Goal: Information Seeking & Learning: Understand process/instructions

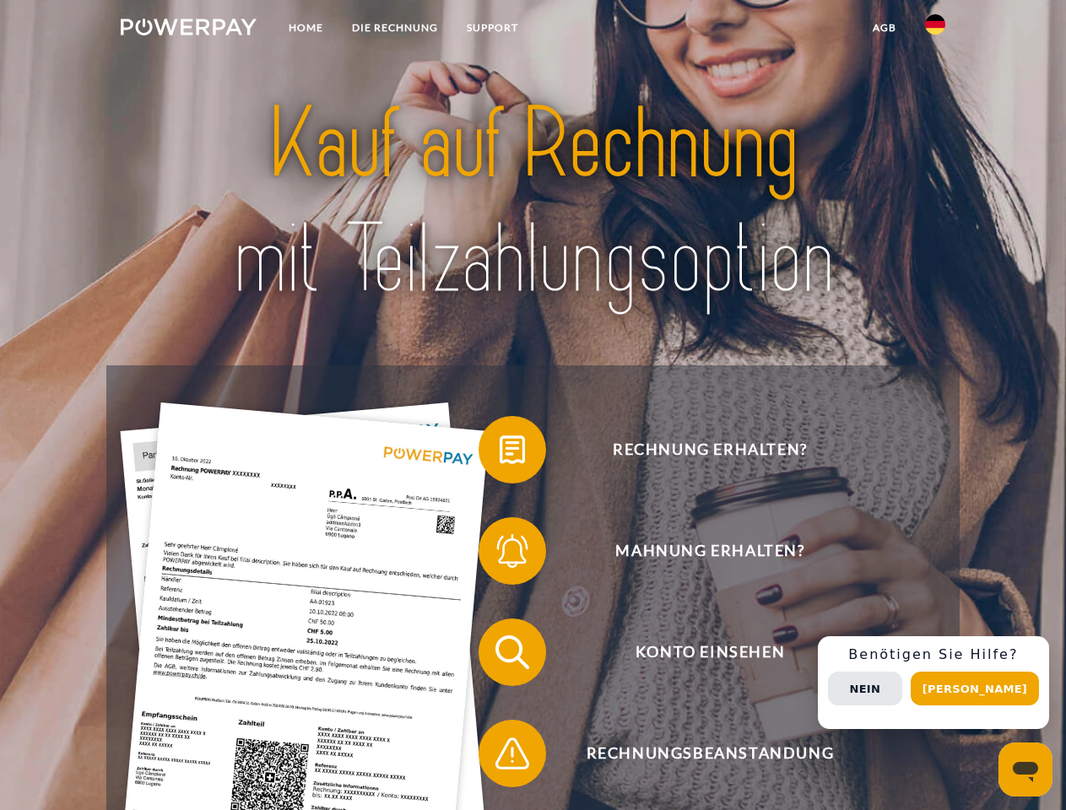
click at [188, 30] on img at bounding box center [189, 27] width 136 height 17
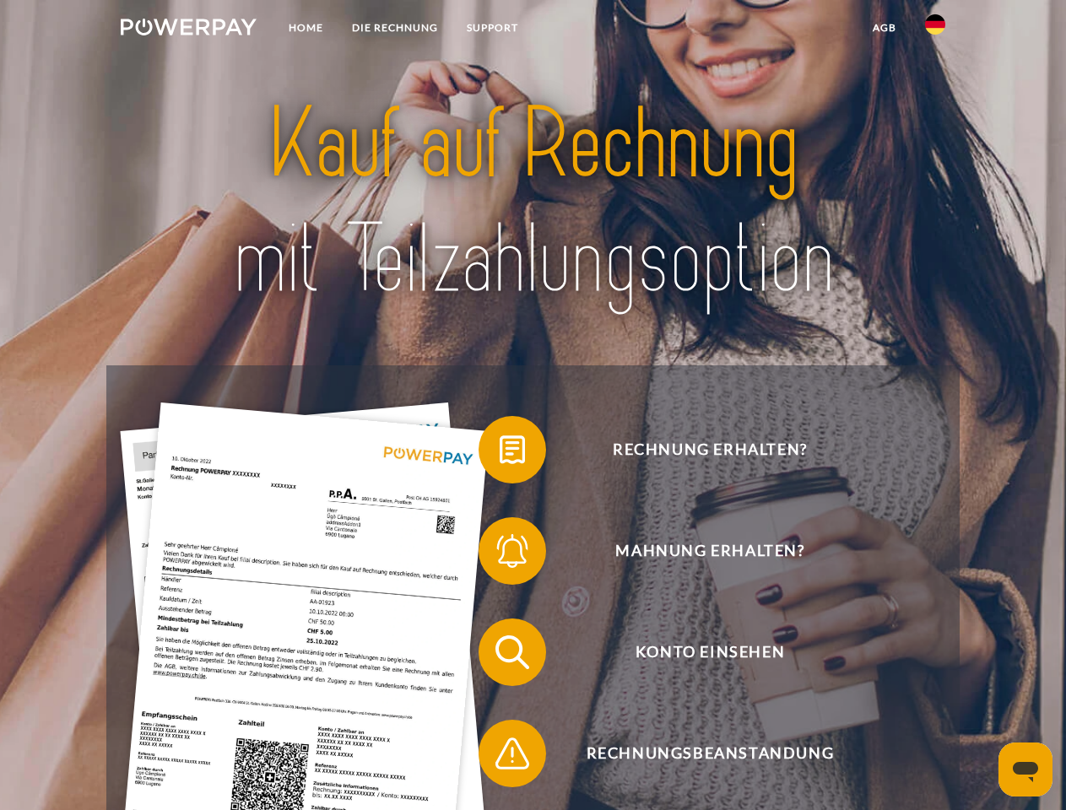
click at [935, 30] on img at bounding box center [935, 24] width 20 height 20
click at [883, 28] on link "agb" at bounding box center [884, 28] width 52 height 30
click at [500, 453] on span at bounding box center [487, 450] width 84 height 84
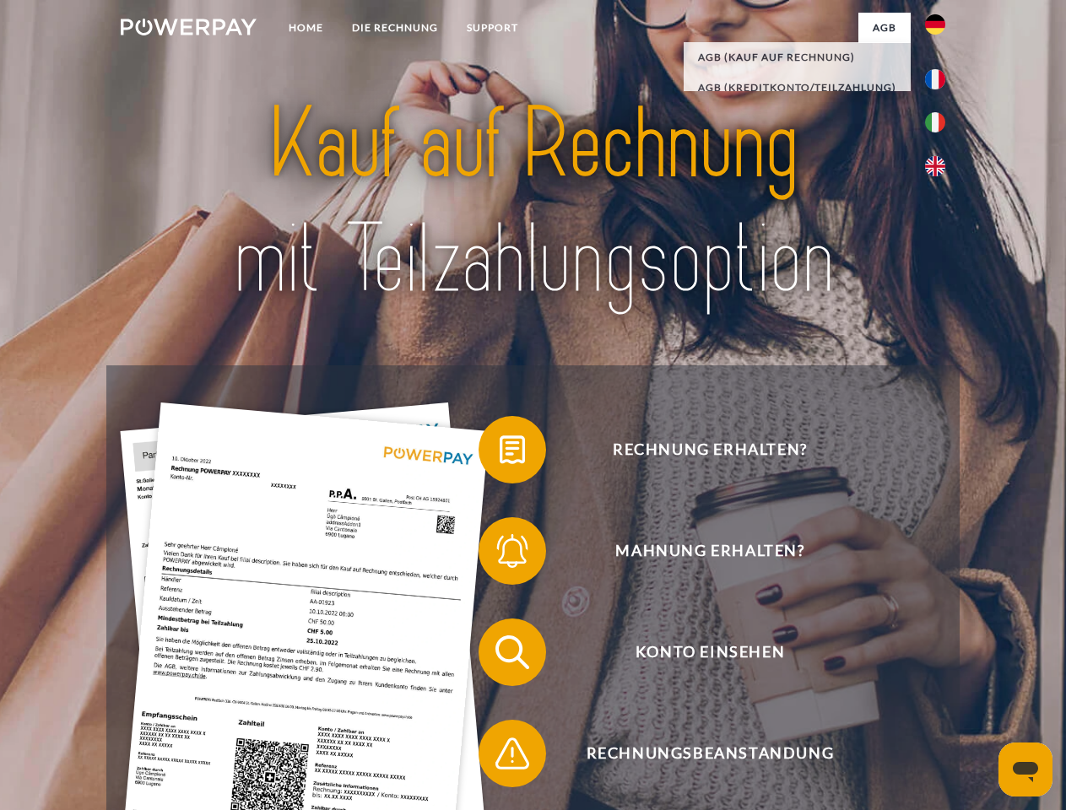
click at [500, 554] on span at bounding box center [487, 551] width 84 height 84
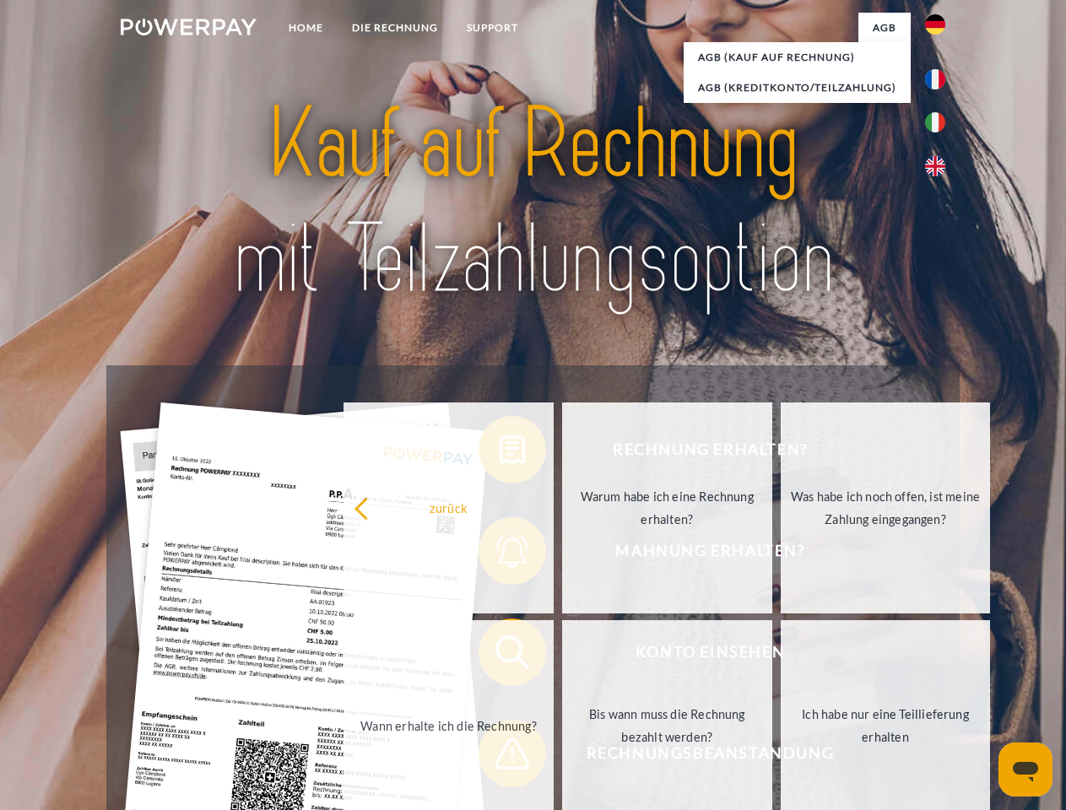
click at [562, 656] on link "Bis wann muss die Rechnung bezahlt werden?" at bounding box center [667, 725] width 210 height 211
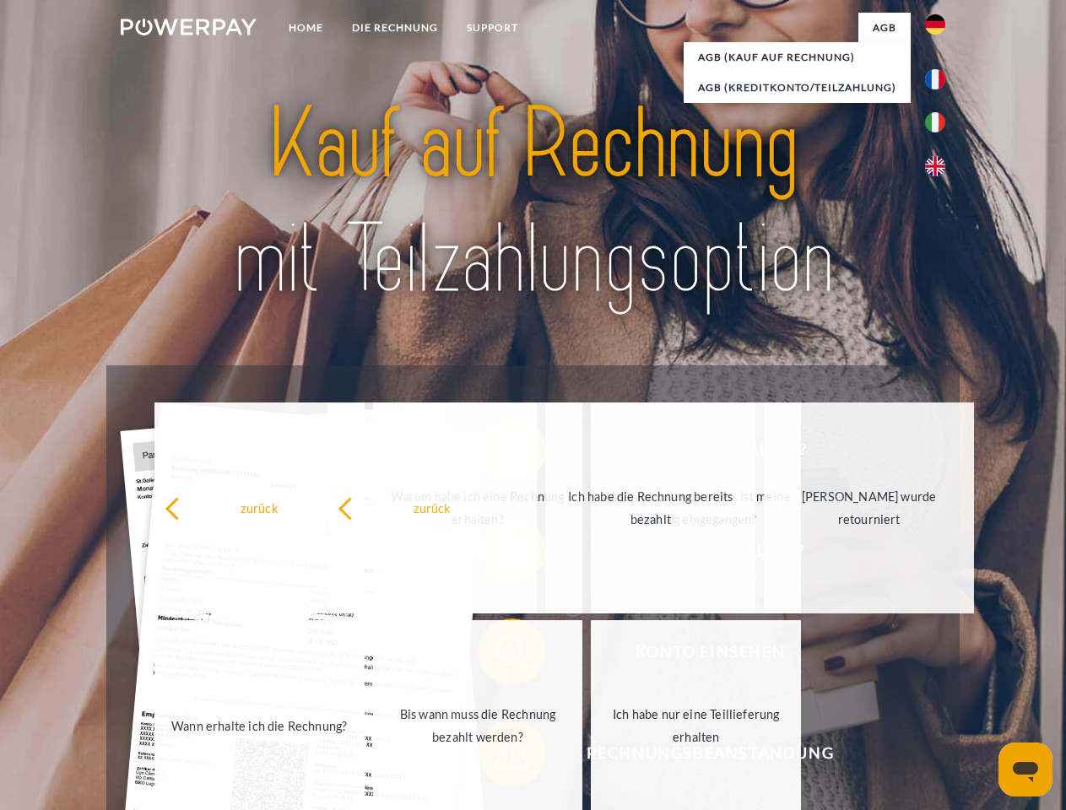
click at [500, 757] on span at bounding box center [487, 753] width 84 height 84
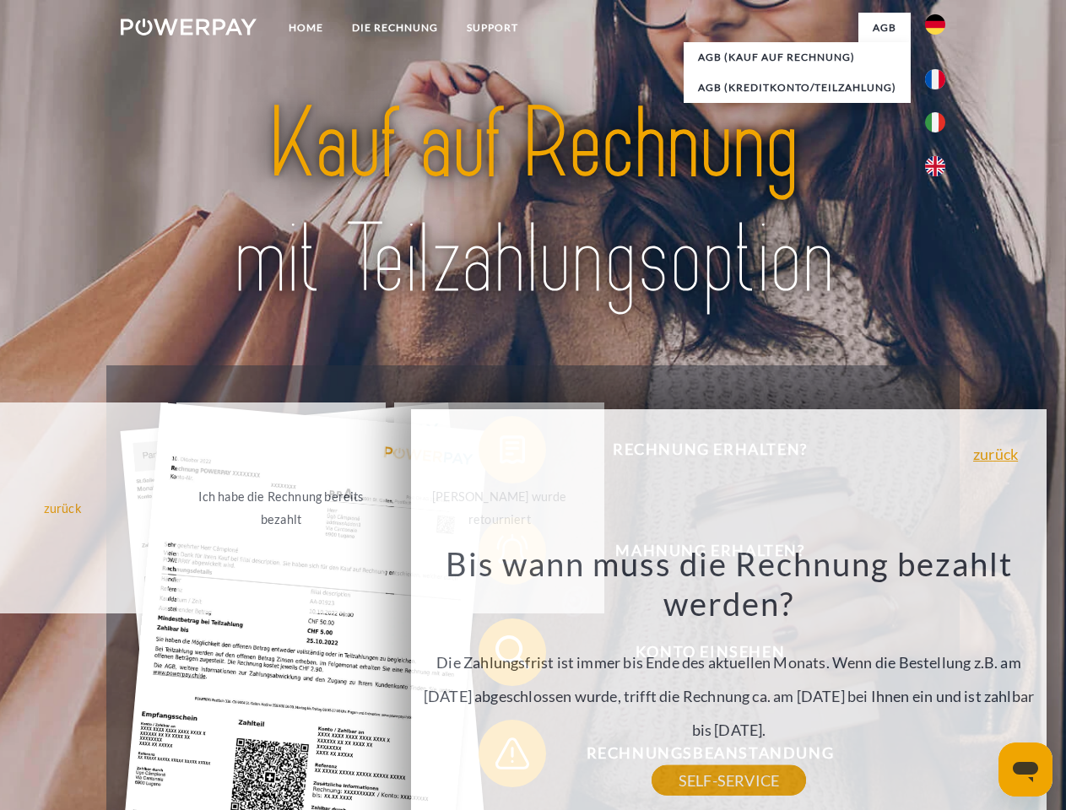
click at [939, 683] on div "Rechnung erhalten? Mahnung erhalten? Konto einsehen" at bounding box center [532, 702] width 852 height 675
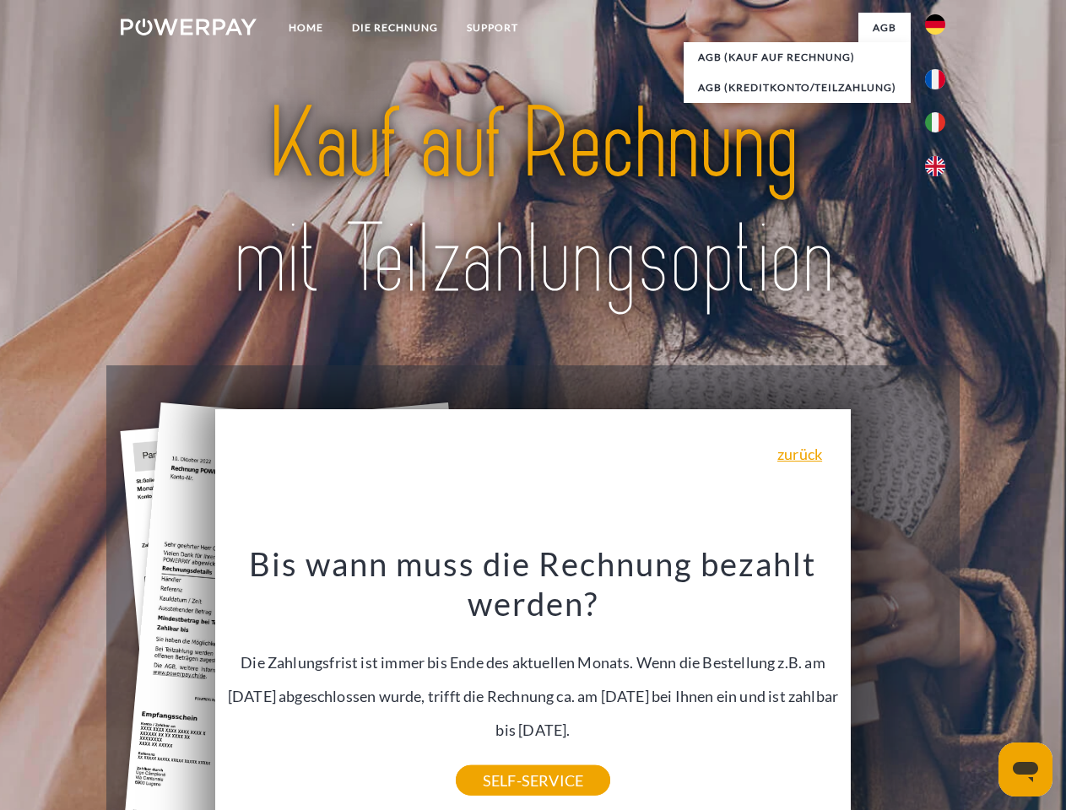
click at [898, 686] on span "Konto einsehen" at bounding box center [709, 652] width 413 height 68
click at [980, 689] on header "Home DIE RECHNUNG SUPPORT" at bounding box center [533, 582] width 1066 height 1165
